Goal: Use online tool/utility: Use online tool/utility

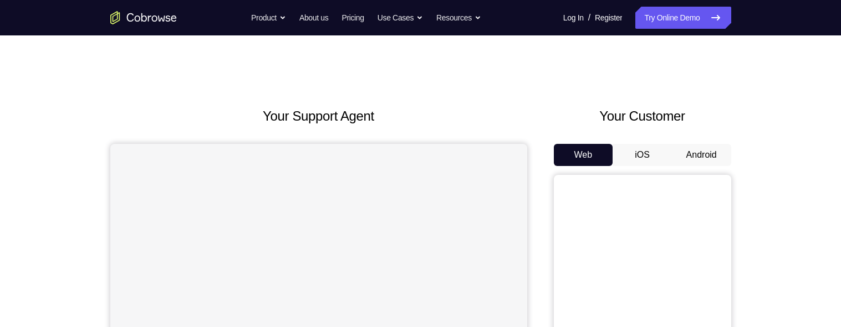
click at [708, 151] on button "Android" at bounding box center [701, 155] width 59 height 22
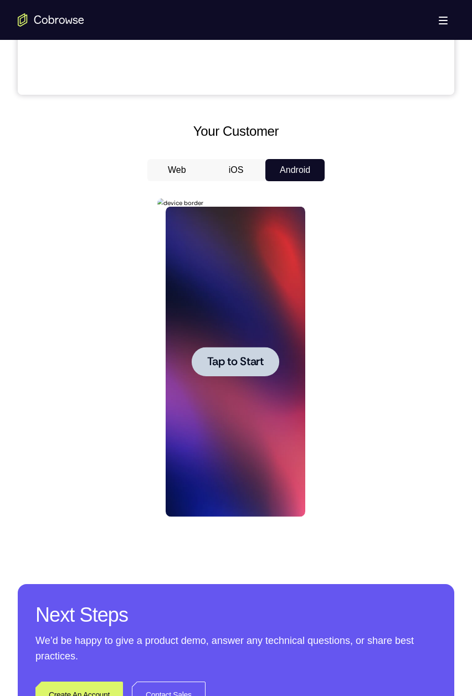
scroll to position [427, 0]
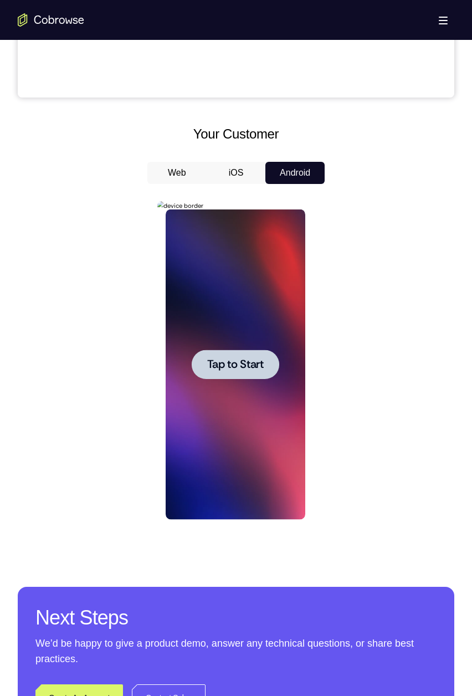
click at [243, 327] on div at bounding box center [235, 364] width 88 height 29
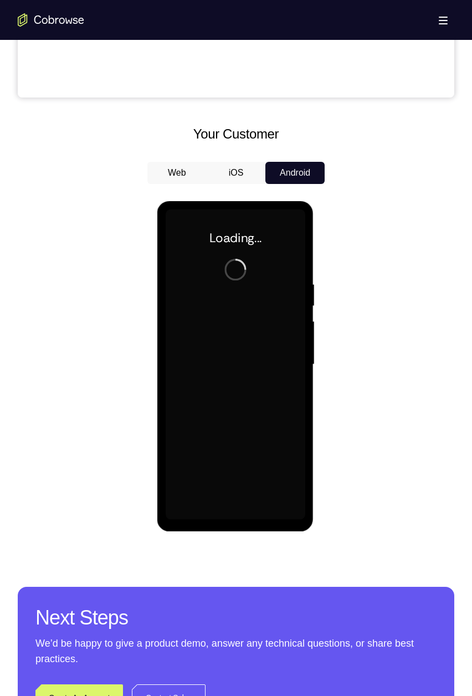
click at [185, 327] on div at bounding box center [235, 364] width 140 height 310
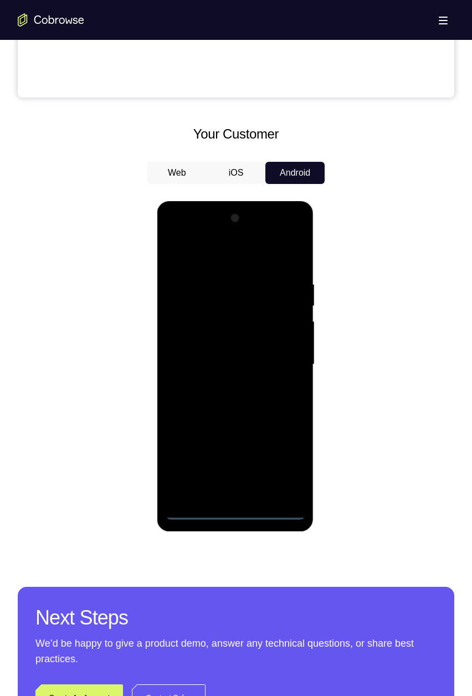
click at [229, 327] on div at bounding box center [235, 364] width 140 height 310
click at [232, 327] on div at bounding box center [235, 364] width 140 height 310
click at [272, 327] on div at bounding box center [235, 364] width 140 height 310
click at [287, 327] on div at bounding box center [235, 364] width 140 height 310
click at [258, 253] on div at bounding box center [235, 364] width 140 height 310
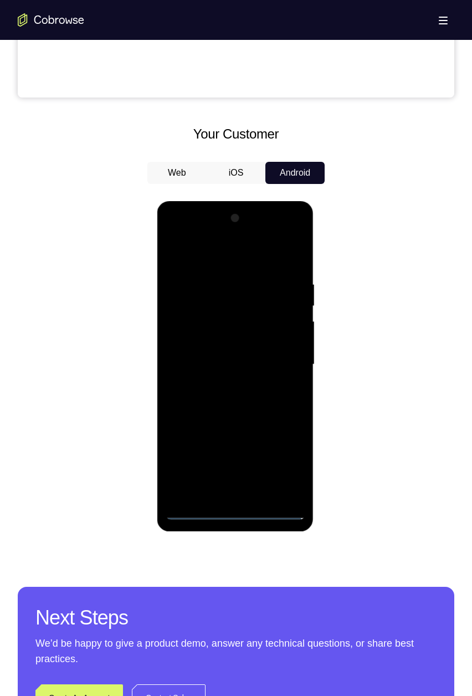
click at [282, 327] on div at bounding box center [235, 364] width 140 height 310
click at [283, 327] on div at bounding box center [235, 364] width 140 height 310
click at [222, 327] on div at bounding box center [235, 364] width 140 height 310
click at [246, 327] on div at bounding box center [235, 364] width 140 height 310
click at [254, 327] on div at bounding box center [235, 364] width 140 height 310
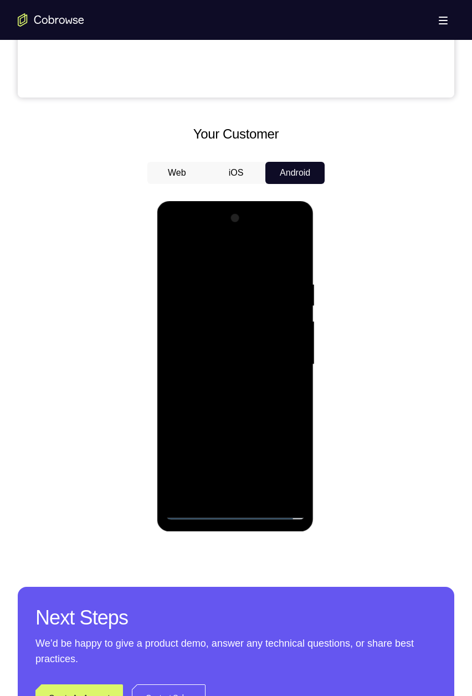
click at [279, 327] on div at bounding box center [235, 364] width 140 height 310
click at [185, 327] on div at bounding box center [235, 364] width 140 height 310
click at [273, 327] on div at bounding box center [235, 364] width 140 height 310
click at [292, 327] on div at bounding box center [235, 364] width 140 height 310
click at [264, 327] on div at bounding box center [235, 364] width 140 height 310
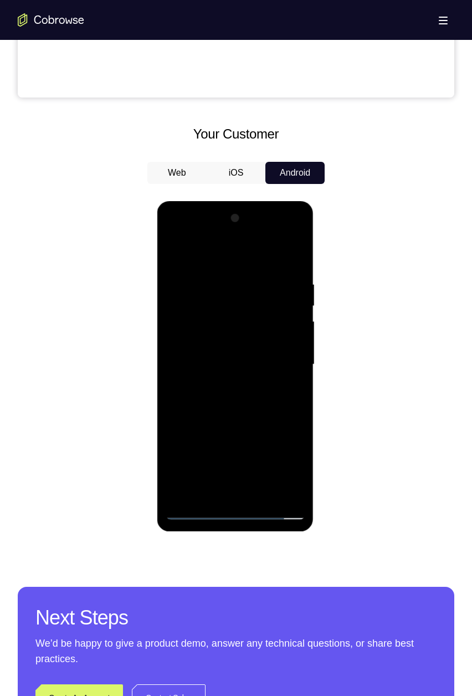
click at [174, 327] on div at bounding box center [235, 364] width 140 height 310
click at [234, 327] on div at bounding box center [235, 364] width 140 height 310
click at [224, 280] on div at bounding box center [235, 364] width 140 height 310
click at [282, 327] on div at bounding box center [235, 364] width 140 height 310
click at [271, 327] on div at bounding box center [235, 364] width 140 height 310
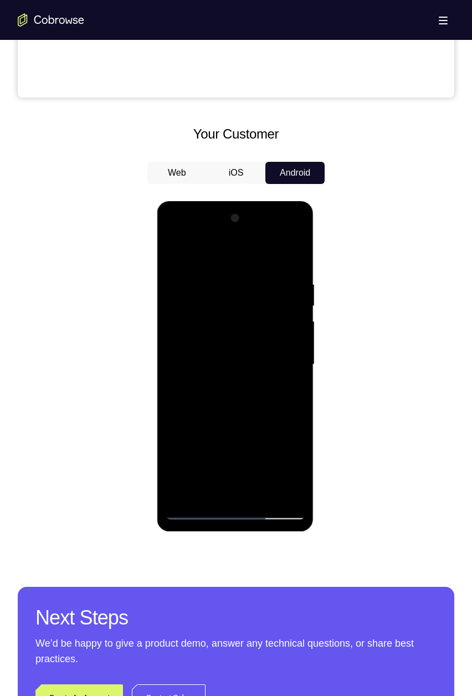
click at [180, 327] on div at bounding box center [235, 364] width 140 height 310
click at [184, 327] on div at bounding box center [235, 364] width 140 height 310
click at [281, 327] on div at bounding box center [235, 364] width 140 height 310
click at [282, 327] on div at bounding box center [235, 364] width 140 height 310
click at [281, 327] on div at bounding box center [235, 364] width 140 height 310
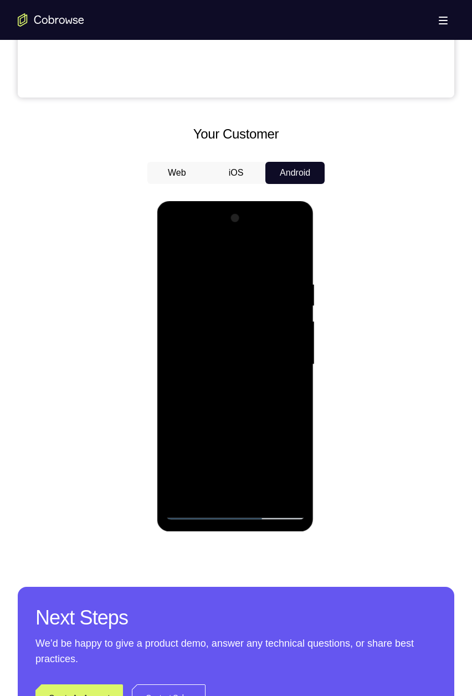
click at [280, 327] on div at bounding box center [235, 364] width 140 height 310
click at [284, 327] on div at bounding box center [235, 364] width 140 height 310
click at [286, 327] on div at bounding box center [235, 364] width 140 height 310
click at [281, 327] on div at bounding box center [235, 364] width 140 height 310
click at [285, 327] on div at bounding box center [235, 364] width 140 height 310
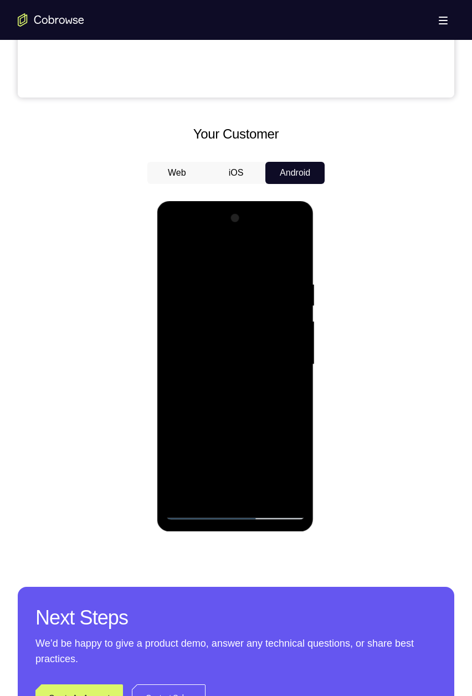
click at [284, 327] on div at bounding box center [235, 364] width 140 height 310
click at [278, 327] on div at bounding box center [235, 364] width 140 height 310
click at [285, 327] on div at bounding box center [235, 364] width 140 height 310
click at [281, 327] on div at bounding box center [235, 364] width 140 height 310
click at [279, 327] on div at bounding box center [235, 364] width 140 height 310
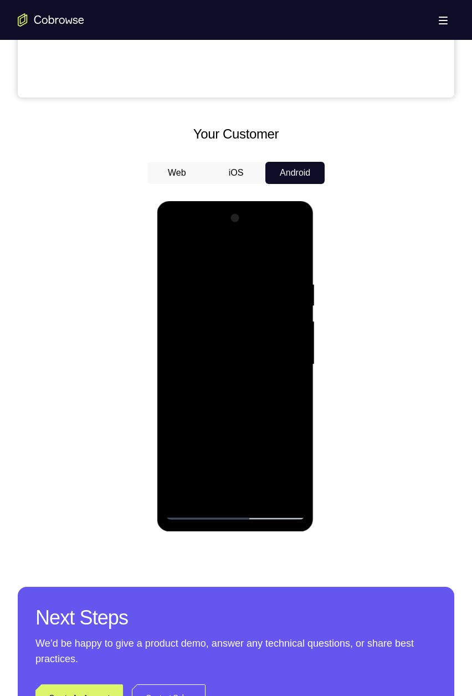
click at [285, 327] on div at bounding box center [235, 364] width 140 height 310
click at [288, 327] on div at bounding box center [235, 364] width 140 height 310
click at [284, 327] on div at bounding box center [235, 364] width 140 height 310
click at [283, 327] on div at bounding box center [235, 364] width 140 height 310
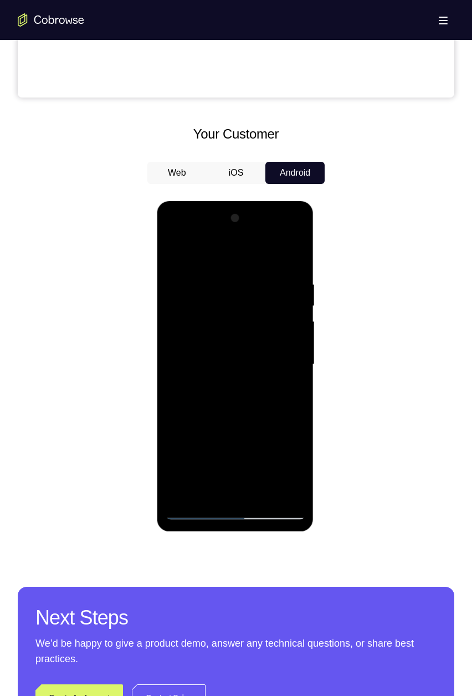
click at [280, 327] on div at bounding box center [235, 364] width 140 height 310
click at [281, 327] on div at bounding box center [235, 364] width 140 height 310
click at [292, 327] on div at bounding box center [235, 364] width 140 height 310
click at [293, 327] on div at bounding box center [235, 364] width 140 height 310
click at [292, 327] on div at bounding box center [235, 364] width 140 height 310
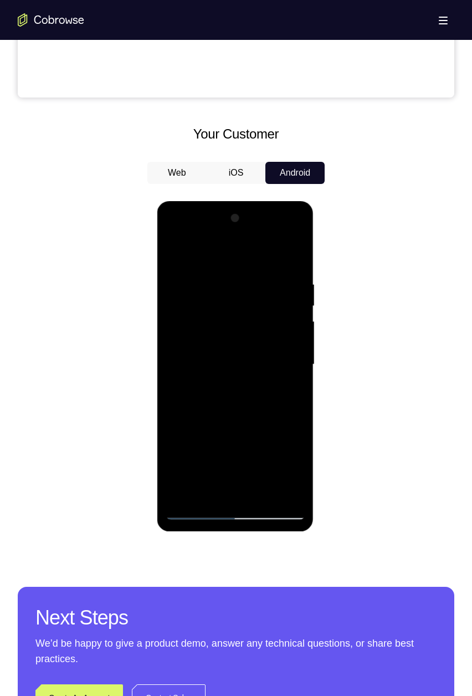
click at [290, 327] on div at bounding box center [235, 364] width 140 height 310
click at [293, 260] on div at bounding box center [235, 364] width 140 height 310
click at [226, 300] on div at bounding box center [235, 364] width 140 height 310
click at [243, 327] on div at bounding box center [235, 364] width 140 height 310
click at [247, 327] on div at bounding box center [235, 364] width 140 height 310
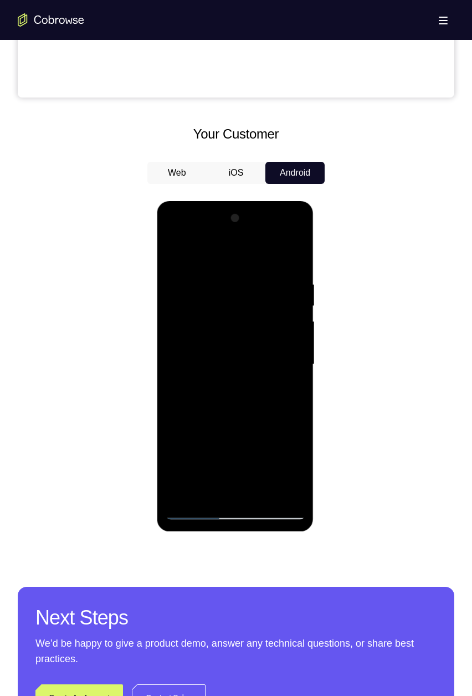
click at [221, 327] on div at bounding box center [235, 364] width 140 height 310
click at [240, 327] on div at bounding box center [235, 364] width 140 height 310
click at [241, 327] on div at bounding box center [235, 364] width 140 height 310
click at [206, 327] on div at bounding box center [235, 364] width 140 height 310
click at [195, 327] on div at bounding box center [235, 364] width 140 height 310
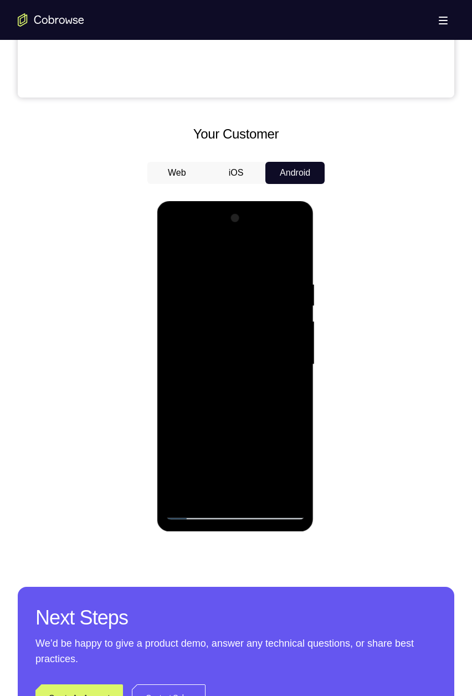
click at [231, 327] on div at bounding box center [235, 364] width 140 height 310
click at [232, 327] on div at bounding box center [235, 364] width 140 height 310
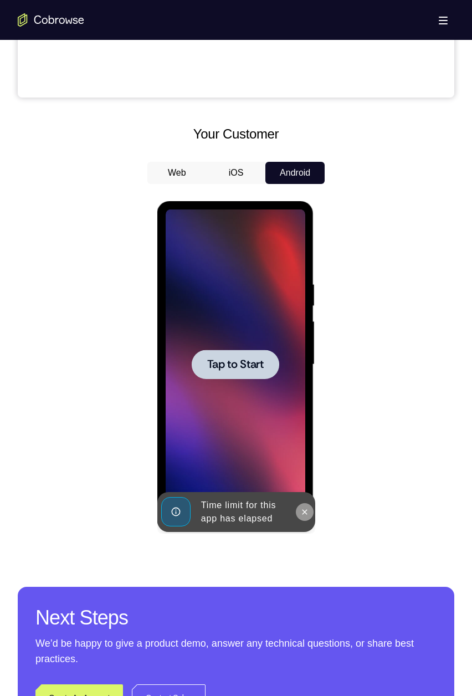
click at [306, 327] on icon at bounding box center [304, 512] width 9 height 9
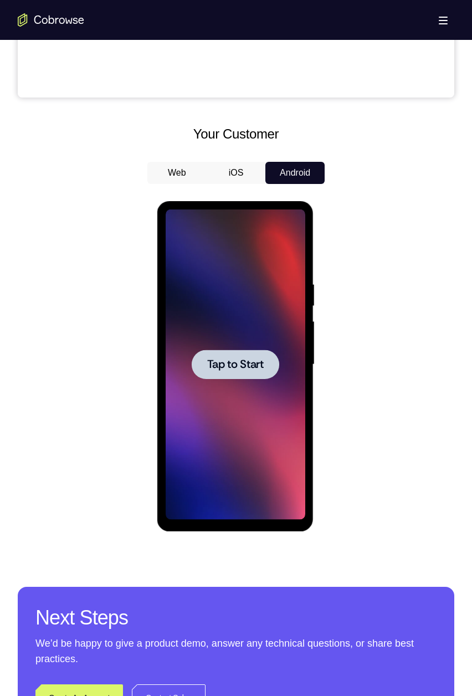
click at [225, 327] on span "Tap to Start" at bounding box center [235, 364] width 57 height 11
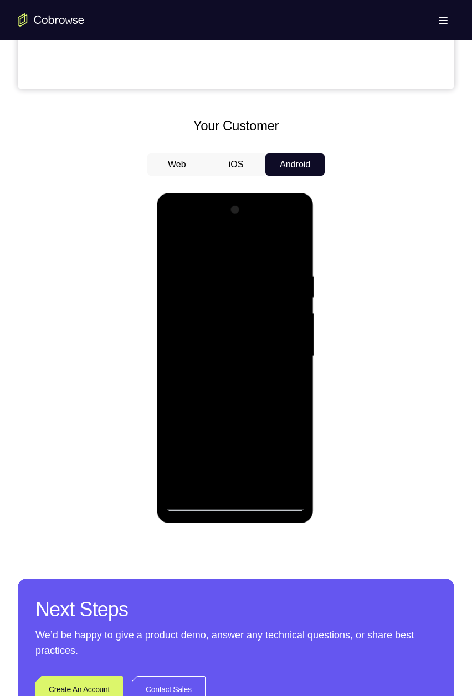
scroll to position [375, 0]
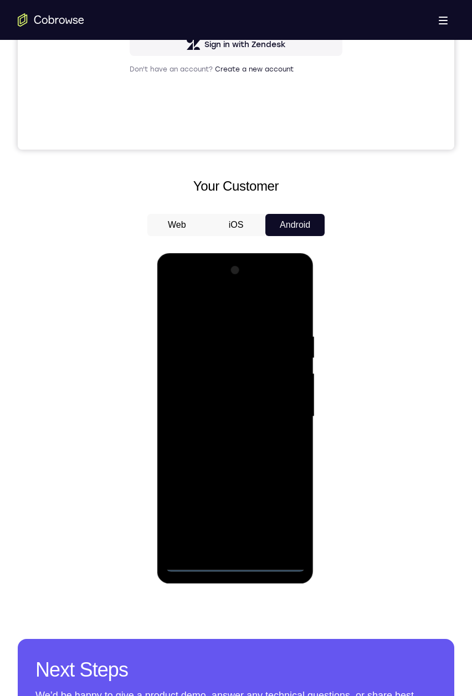
click at [236, 288] on div at bounding box center [235, 417] width 140 height 310
click at [190, 310] on div at bounding box center [235, 417] width 140 height 310
click at [190, 327] on div at bounding box center [235, 417] width 140 height 310
click at [228, 327] on div at bounding box center [235, 417] width 140 height 310
click at [222, 327] on div at bounding box center [235, 417] width 140 height 310
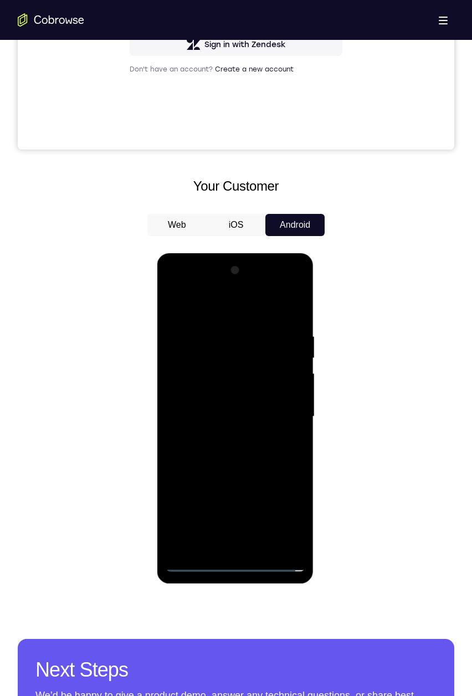
click at [221, 327] on div at bounding box center [235, 417] width 140 height 310
click at [220, 327] on div at bounding box center [235, 417] width 140 height 310
click at [219, 327] on div at bounding box center [235, 417] width 140 height 310
click at [221, 327] on div at bounding box center [235, 417] width 140 height 310
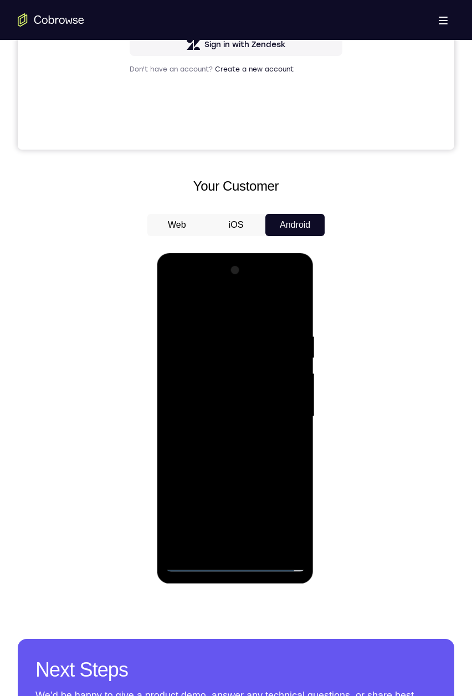
click at [175, 305] on div at bounding box center [235, 417] width 140 height 310
click at [235, 327] on div at bounding box center [235, 417] width 140 height 310
click at [249, 327] on div at bounding box center [235, 417] width 140 height 310
click at [189, 327] on div at bounding box center [235, 417] width 140 height 310
click at [261, 327] on div at bounding box center [235, 417] width 140 height 310
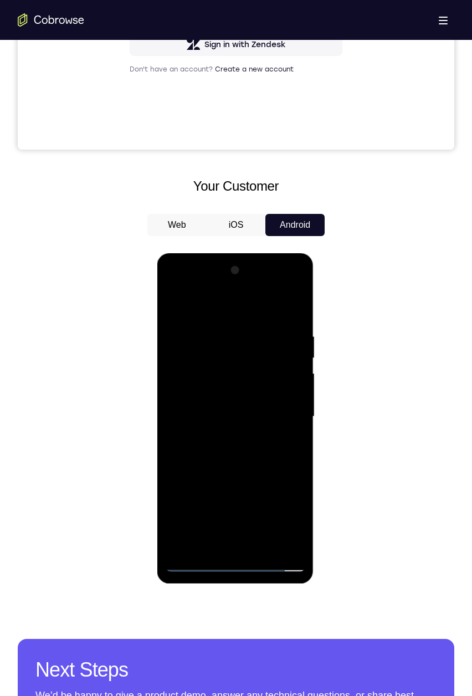
click at [201, 327] on div at bounding box center [235, 417] width 140 height 310
click at [260, 327] on div at bounding box center [235, 417] width 140 height 310
click at [262, 327] on div at bounding box center [235, 417] width 140 height 310
click at [261, 327] on div at bounding box center [235, 417] width 140 height 310
click at [298, 327] on div at bounding box center [235, 417] width 140 height 310
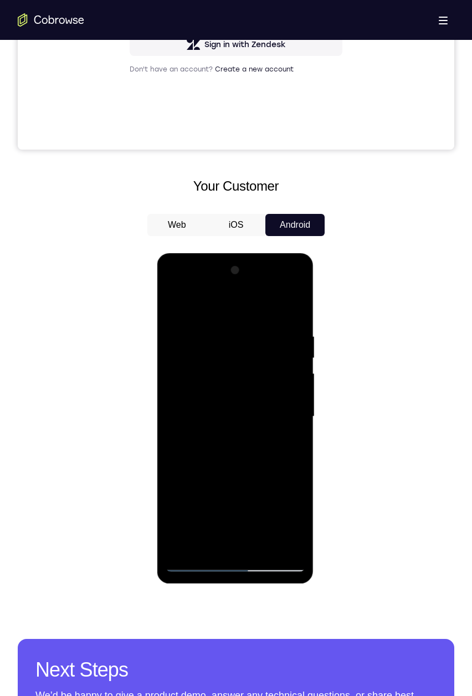
click at [215, 327] on div at bounding box center [235, 417] width 140 height 310
click at [260, 327] on div at bounding box center [235, 417] width 140 height 310
click at [256, 327] on div at bounding box center [235, 417] width 140 height 310
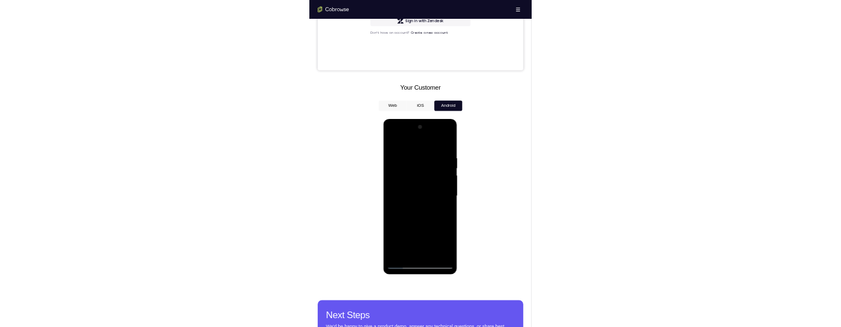
scroll to position [432, 0]
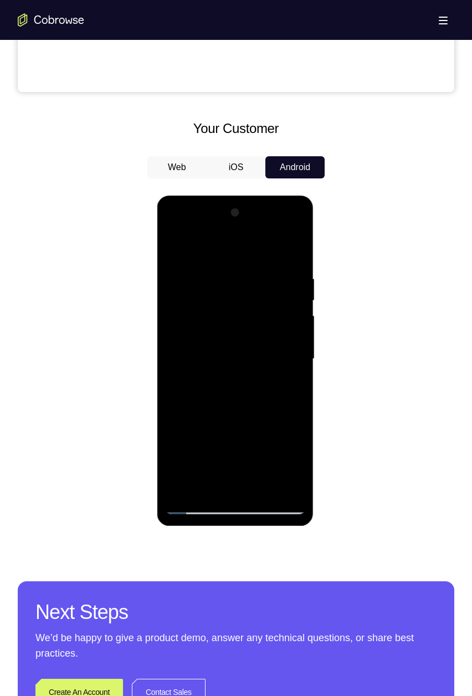
click at [265, 327] on div at bounding box center [235, 359] width 140 height 310
click at [171, 327] on div at bounding box center [235, 359] width 140 height 310
click at [180, 327] on div at bounding box center [235, 359] width 140 height 310
